Goal: Navigation & Orientation: Understand site structure

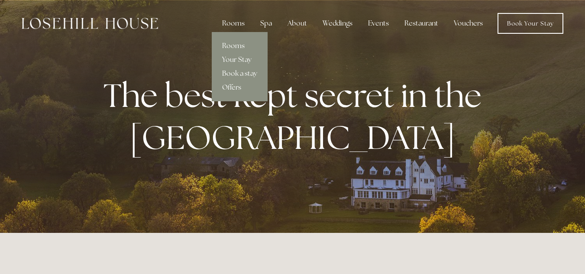
click at [232, 26] on div "Rooms" at bounding box center [233, 23] width 36 height 17
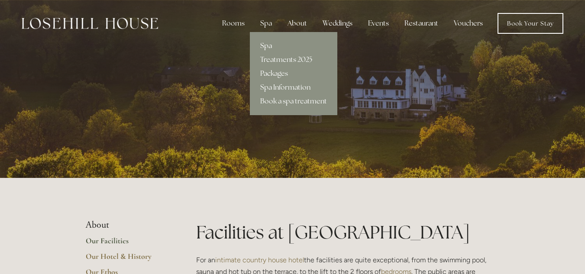
click at [267, 44] on link "Spa" at bounding box center [293, 46] width 87 height 14
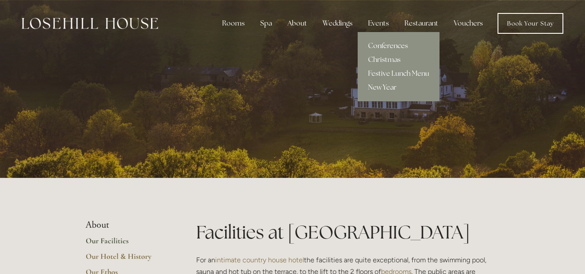
click at [385, 44] on link "Conferences" at bounding box center [399, 46] width 82 height 14
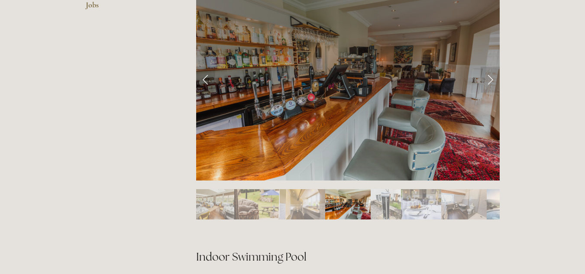
scroll to position [390, 0]
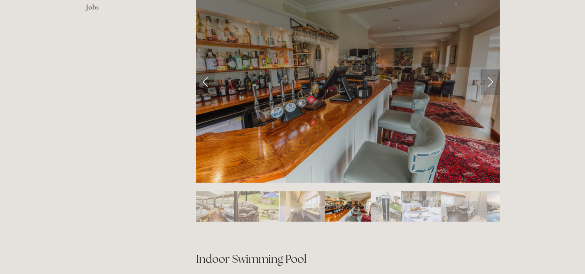
click at [487, 80] on link "Next Slide" at bounding box center [490, 82] width 19 height 26
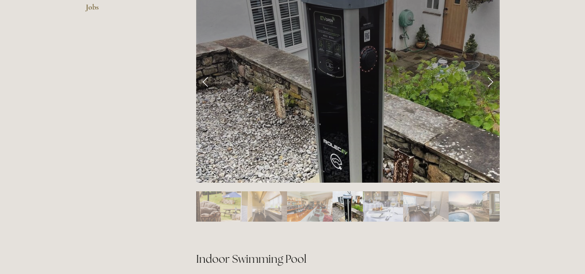
click at [487, 80] on link "Next Slide" at bounding box center [490, 82] width 19 height 26
click at [491, 81] on link "Next Slide" at bounding box center [490, 82] width 19 height 26
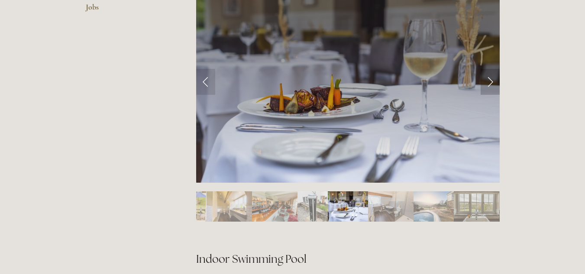
click at [491, 81] on link "Next Slide" at bounding box center [490, 82] width 19 height 26
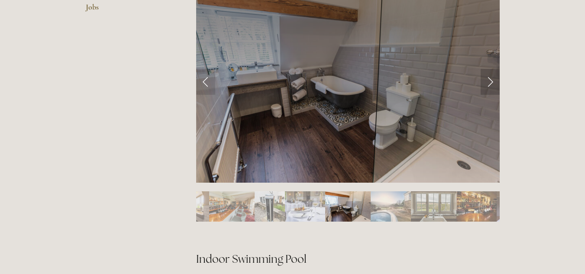
click at [491, 81] on link "Next Slide" at bounding box center [490, 82] width 19 height 26
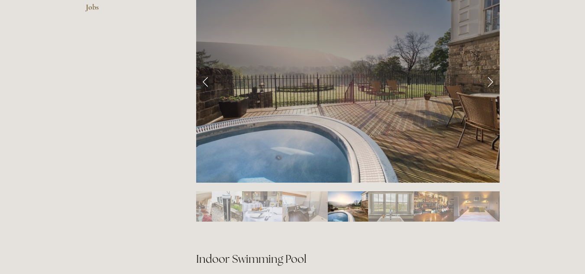
click at [491, 81] on link "Next Slide" at bounding box center [490, 82] width 19 height 26
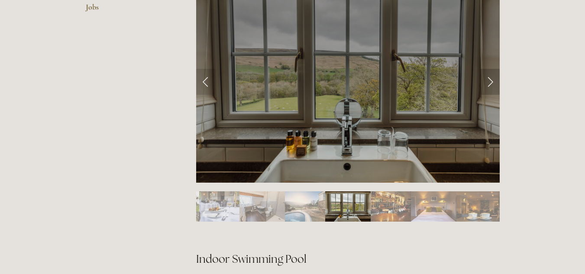
click at [491, 81] on link "Next Slide" at bounding box center [490, 82] width 19 height 26
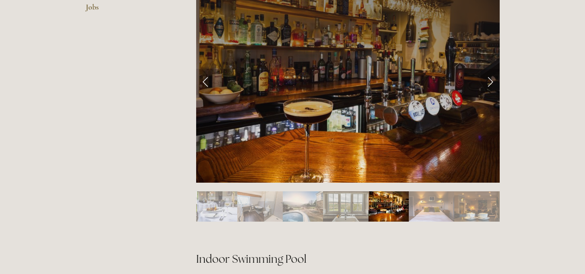
click at [491, 81] on link "Next Slide" at bounding box center [490, 82] width 19 height 26
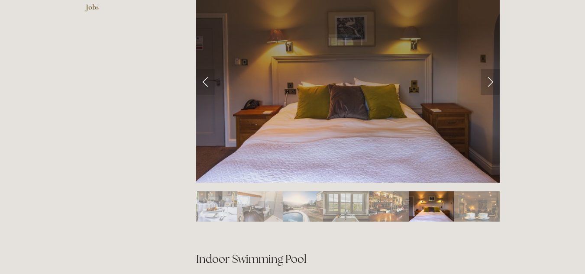
click at [491, 81] on link "Next Slide" at bounding box center [490, 82] width 19 height 26
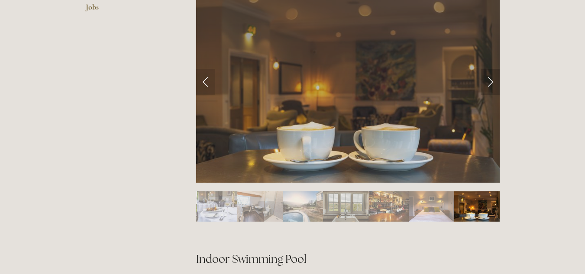
click at [491, 81] on link "Next Slide" at bounding box center [490, 82] width 19 height 26
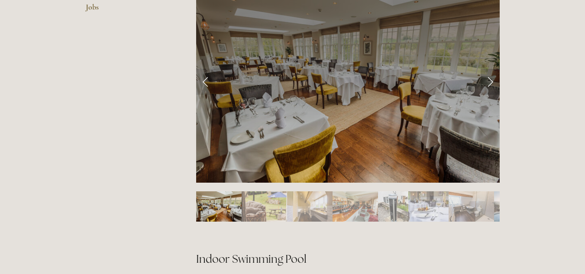
click at [491, 81] on link "Next Slide" at bounding box center [490, 82] width 19 height 26
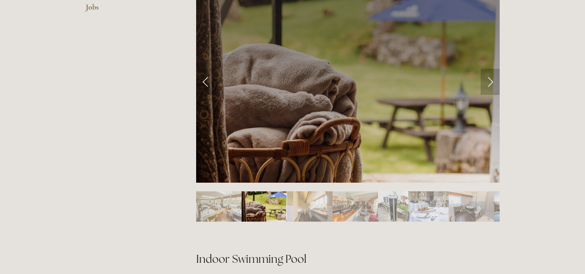
click at [491, 81] on link "Next Slide" at bounding box center [490, 82] width 19 height 26
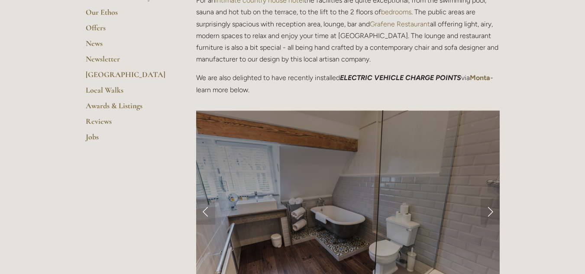
scroll to position [0, 0]
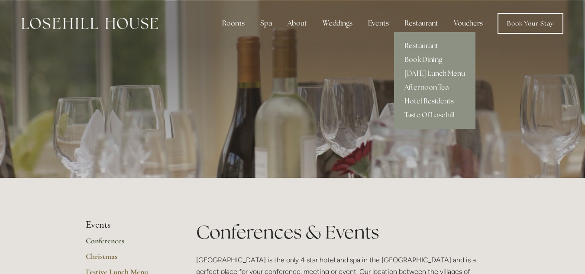
click at [419, 101] on link "Hotel Residents" at bounding box center [434, 101] width 81 height 14
click at [417, 45] on link "Restaurant" at bounding box center [434, 46] width 81 height 14
